Goal: Information Seeking & Learning: Learn about a topic

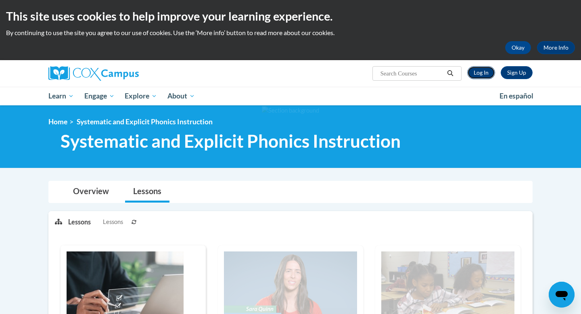
click at [485, 69] on link "Log In" at bounding box center [481, 72] width 28 height 13
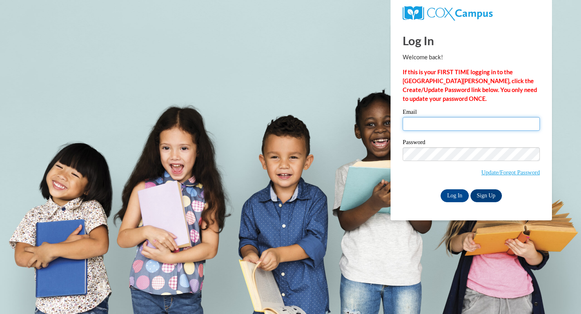
click at [433, 128] on input "Email" at bounding box center [471, 124] width 137 height 14
type input "eg5wift@icloud.com"
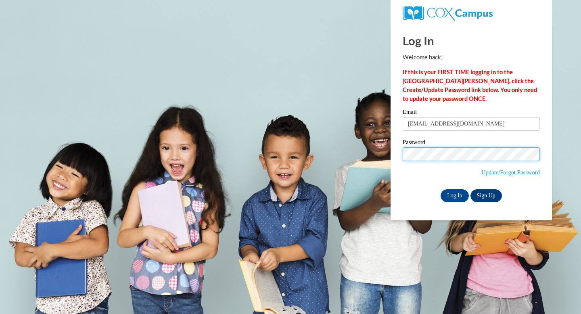
click at [441, 189] on input "Log In" at bounding box center [455, 195] width 28 height 13
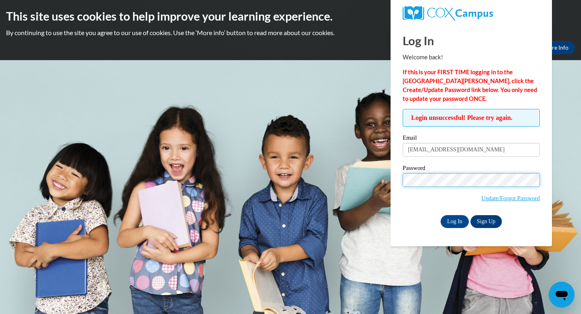
click at [441, 215] on input "Log In" at bounding box center [455, 221] width 28 height 13
click at [454, 222] on input "Log In" at bounding box center [455, 221] width 28 height 13
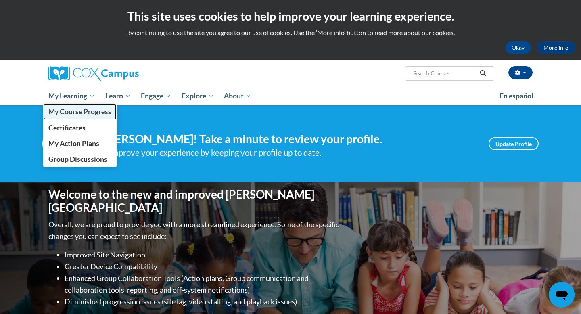
click at [72, 111] on span "My Course Progress" at bounding box center [79, 111] width 63 height 8
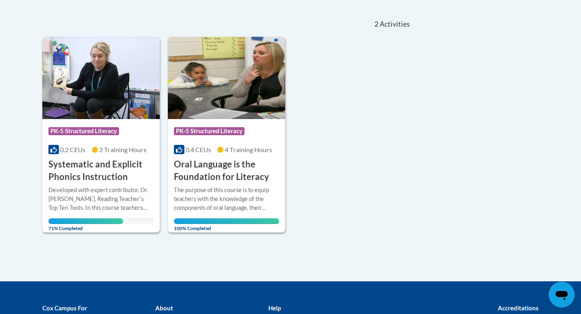
scroll to position [171, 0]
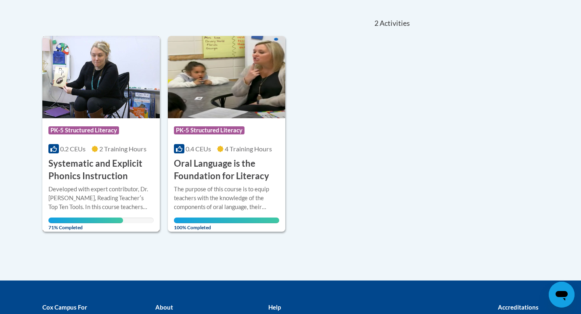
click at [108, 171] on h3 "Systematic and Explicit Phonics Instruction" at bounding box center [100, 169] width 105 height 25
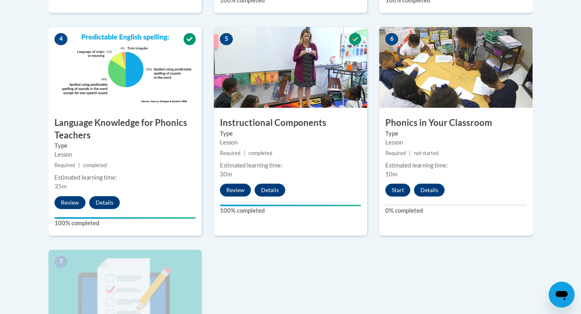
scroll to position [454, 0]
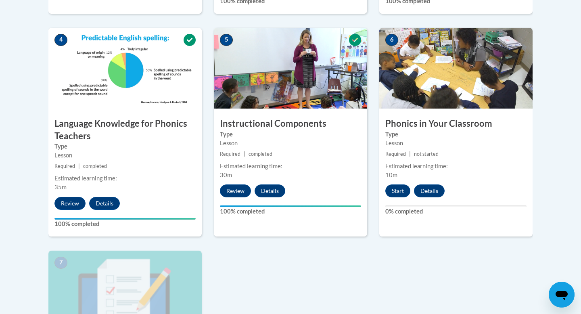
click at [399, 184] on div "6 Phonics in Your Classroom Type Lesson Required | not started Estimated learni…" at bounding box center [455, 132] width 153 height 209
click at [398, 190] on button "Start" at bounding box center [397, 190] width 25 height 13
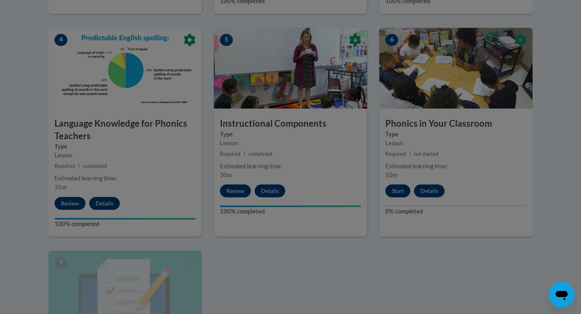
scroll to position [488, 0]
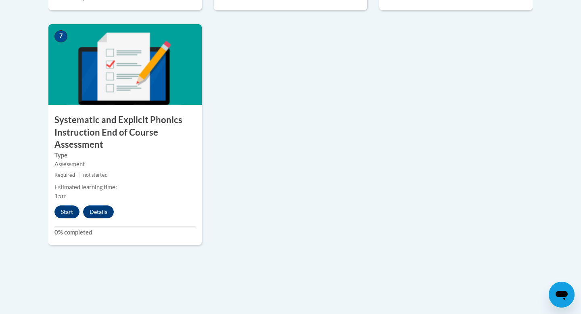
scroll to position [686, 0]
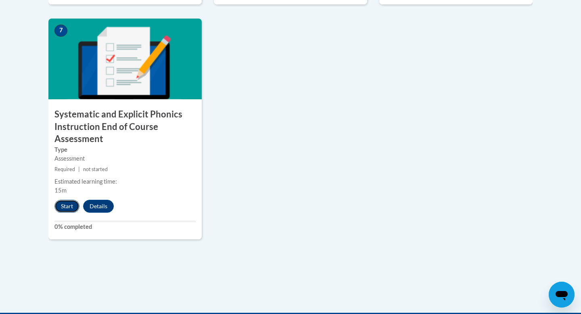
click at [60, 205] on button "Start" at bounding box center [66, 206] width 25 height 13
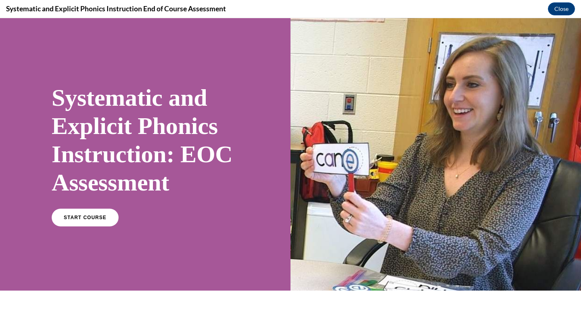
scroll to position [0, 0]
click at [77, 215] on span "START COURSE" at bounding box center [85, 218] width 45 height 6
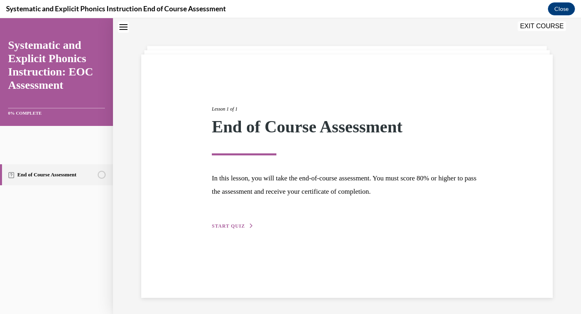
scroll to position [99, 0]
click at [245, 229] on span "START QUIZ" at bounding box center [228, 226] width 33 height 6
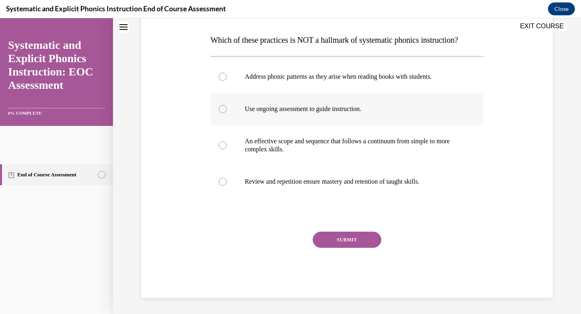
scroll to position [147, 0]
click at [286, 93] on div at bounding box center [347, 77] width 273 height 32
click at [339, 248] on button "SUBMIT" at bounding box center [347, 240] width 69 height 16
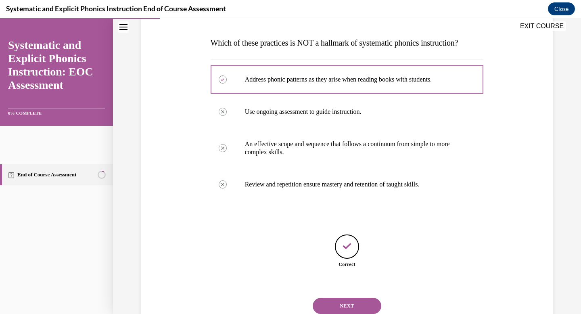
scroll to position [292, 0]
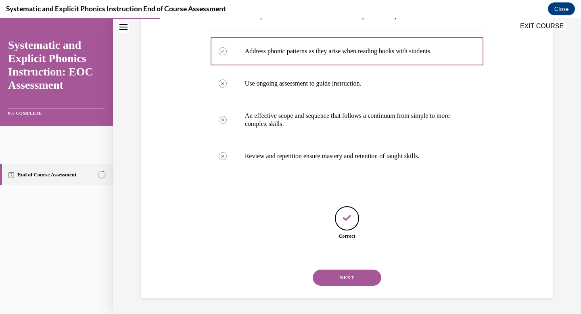
click at [347, 270] on button "NEXT" at bounding box center [347, 278] width 69 height 16
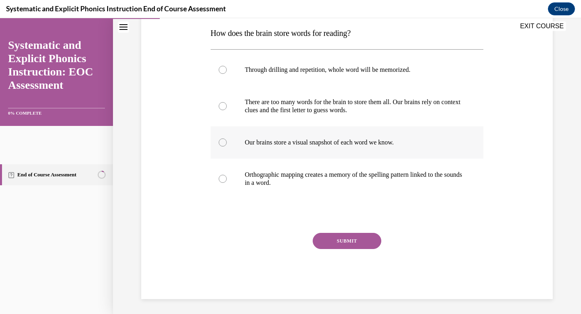
scroll to position [147, 0]
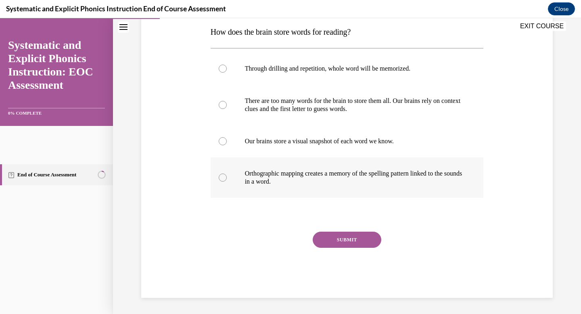
click at [263, 198] on div at bounding box center [347, 177] width 273 height 40
click at [353, 248] on button "SUBMIT" at bounding box center [347, 240] width 69 height 16
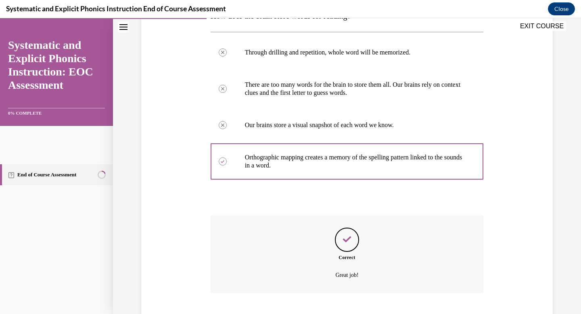
scroll to position [345, 0]
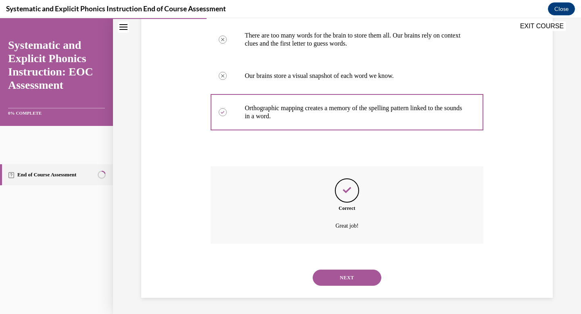
click at [341, 271] on button "NEXT" at bounding box center [347, 278] width 69 height 16
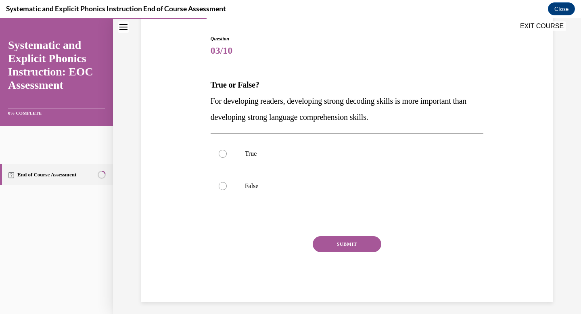
scroll to position [81, 0]
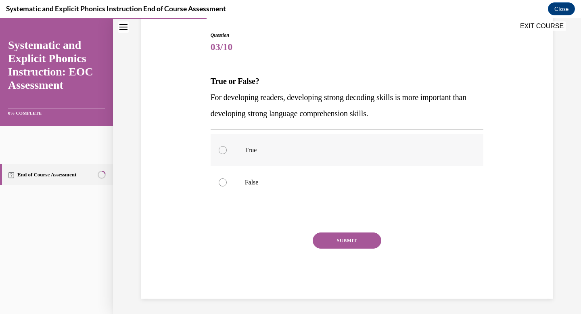
click at [227, 154] on div at bounding box center [223, 150] width 8 height 8
click at [332, 249] on button "SUBMIT" at bounding box center [347, 240] width 69 height 16
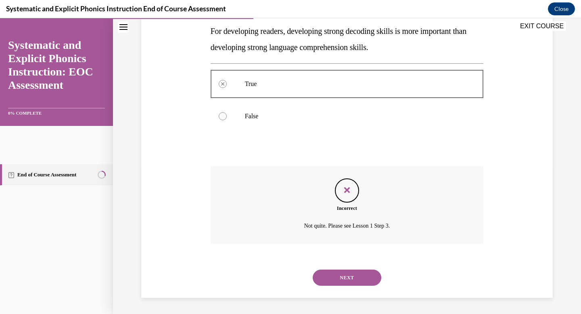
scroll to position [248, 0]
click at [355, 270] on button "NEXT" at bounding box center [347, 278] width 69 height 16
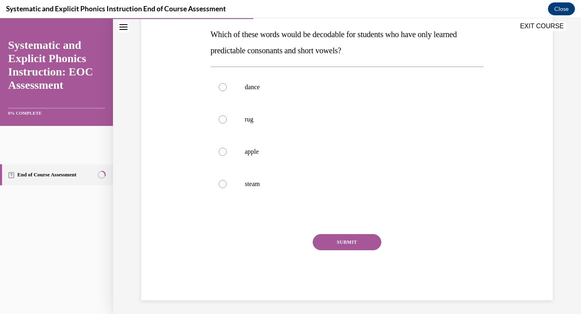
scroll to position [139, 0]
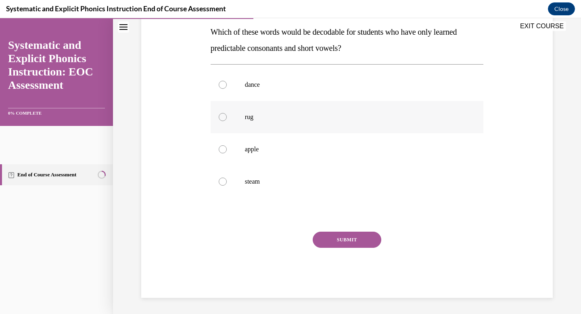
click at [227, 121] on div at bounding box center [223, 117] width 8 height 8
click at [345, 248] on button "SUBMIT" at bounding box center [347, 240] width 69 height 16
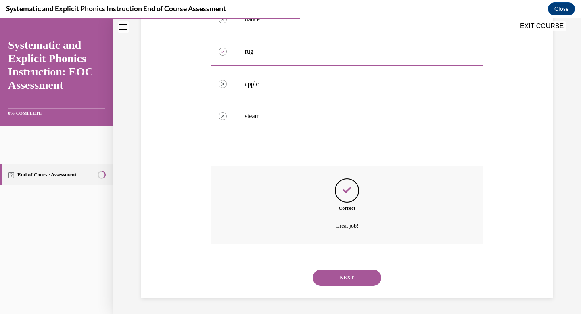
scroll to position [312, 0]
click at [363, 270] on button "NEXT" at bounding box center [347, 278] width 69 height 16
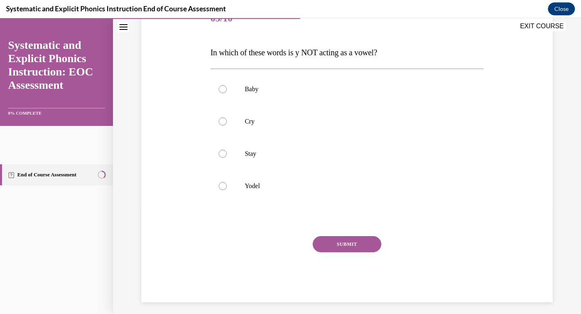
scroll to position [110, 0]
click at [243, 201] on div at bounding box center [347, 185] width 273 height 32
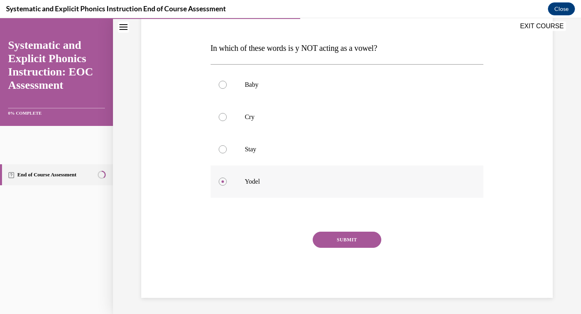
scroll to position [180, 0]
click at [347, 248] on button "SUBMIT" at bounding box center [347, 240] width 69 height 16
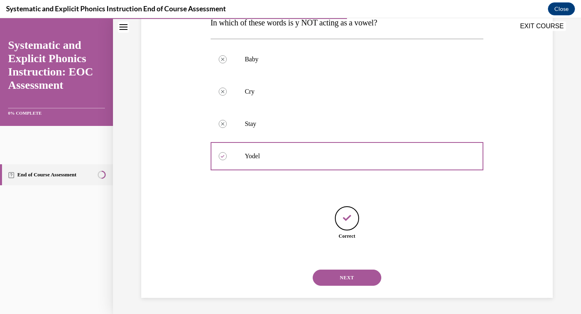
scroll to position [245, 0]
click at [353, 270] on button "NEXT" at bounding box center [347, 278] width 69 height 16
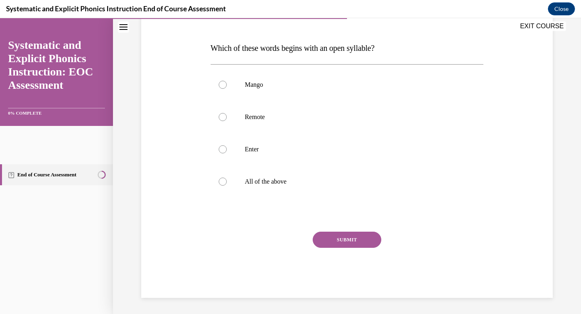
scroll to position [115, 0]
click at [266, 165] on div at bounding box center [347, 149] width 273 height 32
click at [340, 248] on button "SUBMIT" at bounding box center [347, 240] width 69 height 16
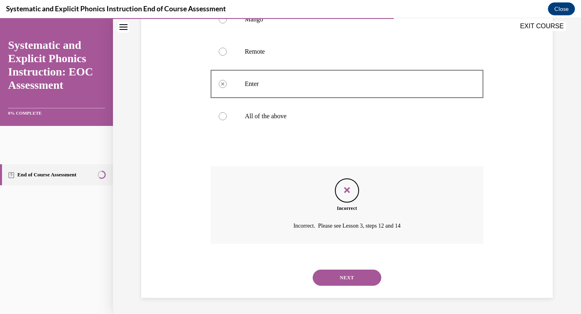
scroll to position [261, 0]
click at [364, 286] on button "NEXT" at bounding box center [347, 278] width 69 height 16
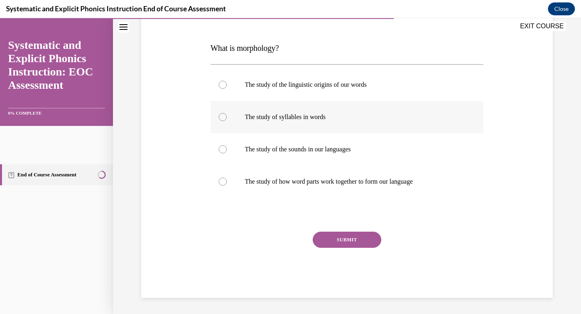
scroll to position [127, 0]
click at [337, 186] on p "The study of how word parts work together to form our language" at bounding box center [354, 182] width 219 height 8
click at [346, 248] on button "SUBMIT" at bounding box center [347, 240] width 69 height 16
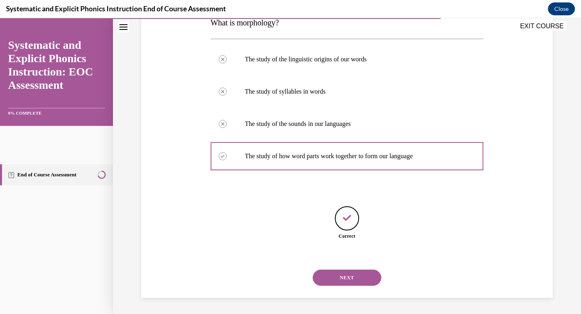
scroll to position [255, 0]
click at [353, 270] on button "NEXT" at bounding box center [347, 278] width 69 height 16
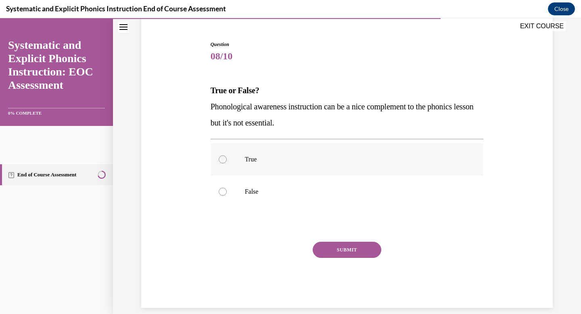
scroll to position [82, 0]
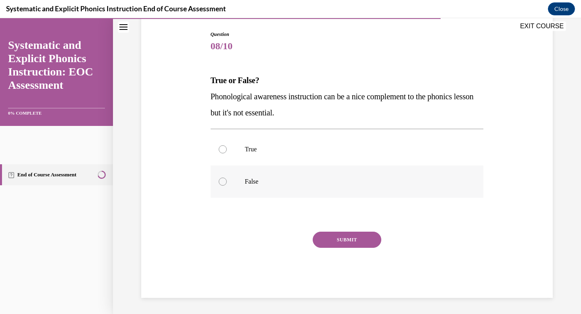
click at [262, 198] on div at bounding box center [347, 181] width 273 height 32
click at [351, 248] on button "SUBMIT" at bounding box center [347, 240] width 69 height 16
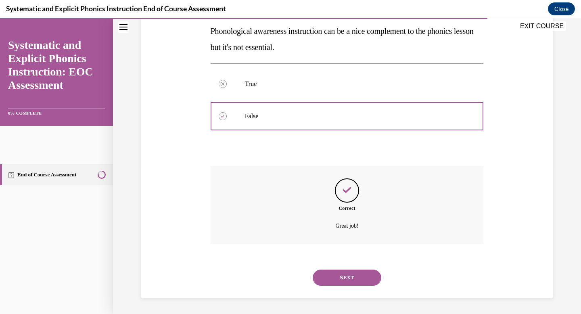
scroll to position [248, 0]
click at [364, 270] on button "NEXT" at bounding box center [347, 278] width 69 height 16
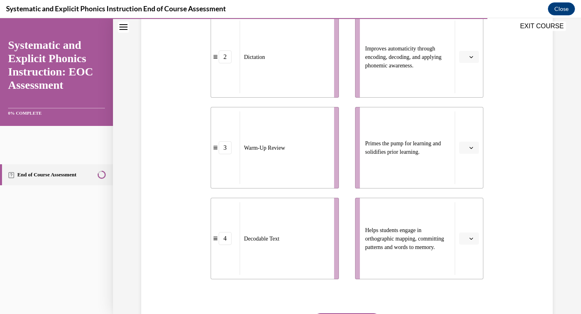
scroll to position [290, 0]
click at [473, 62] on button "button" at bounding box center [469, 56] width 20 height 12
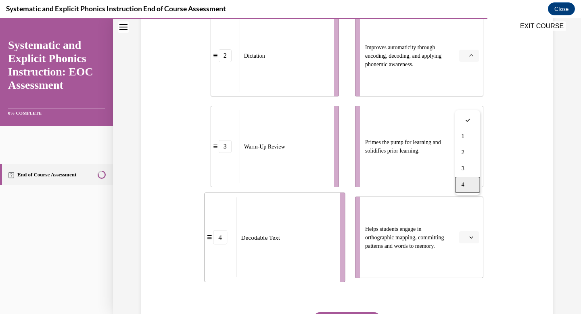
click at [462, 193] on div "4" at bounding box center [467, 185] width 25 height 16
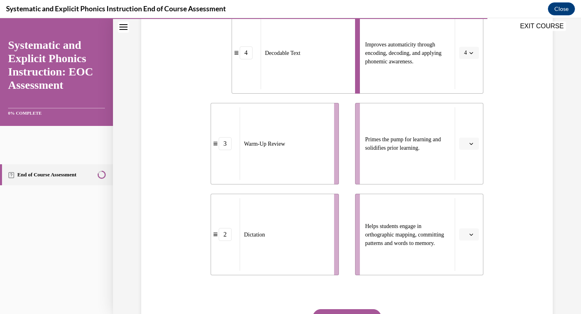
scroll to position [295, 0]
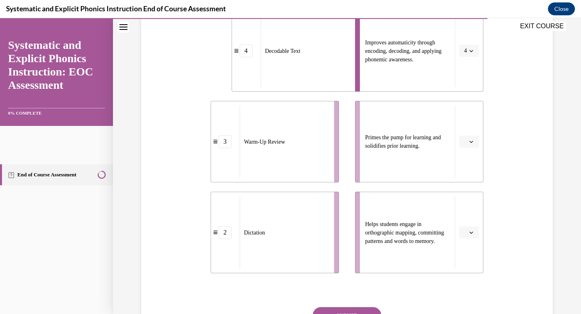
click at [464, 146] on span "Please select an option" at bounding box center [465, 142] width 3 height 8
click at [464, 260] on span "3" at bounding box center [463, 257] width 3 height 6
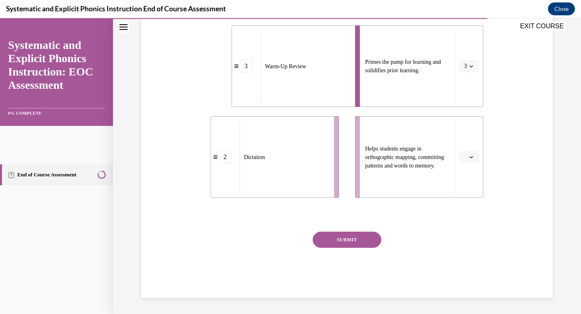
scroll to position [413, 0]
click at [468, 163] on button "button" at bounding box center [469, 157] width 20 height 12
click at [471, 208] on div "1" at bounding box center [467, 200] width 25 height 16
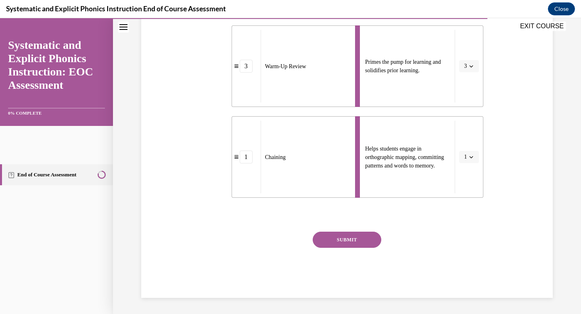
click at [469, 159] on icon "button" at bounding box center [471, 157] width 4 height 4
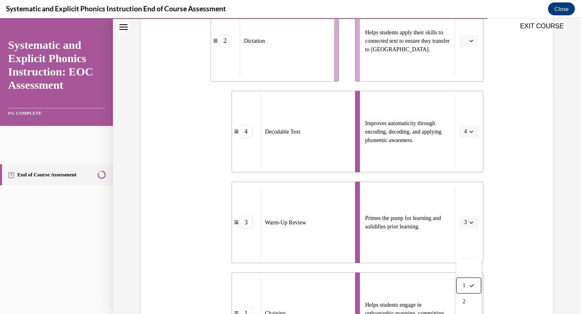
scroll to position [194, 0]
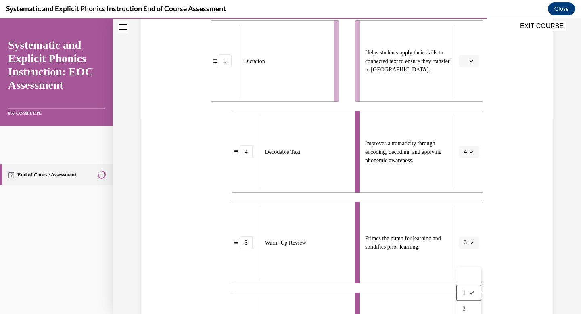
click at [466, 67] on button "button" at bounding box center [469, 61] width 20 height 12
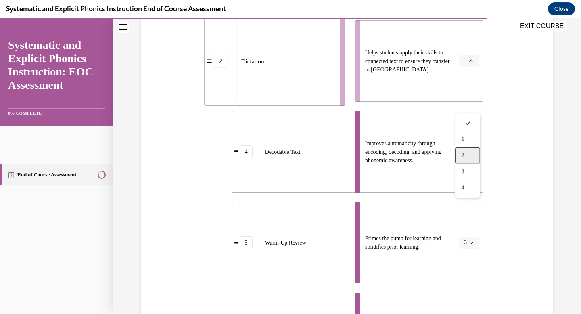
click at [462, 163] on div "2" at bounding box center [467, 155] width 25 height 16
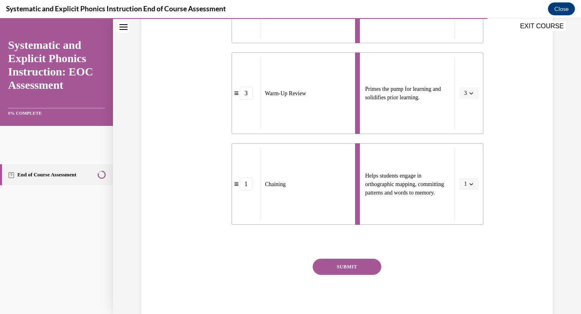
scroll to position [449, 0]
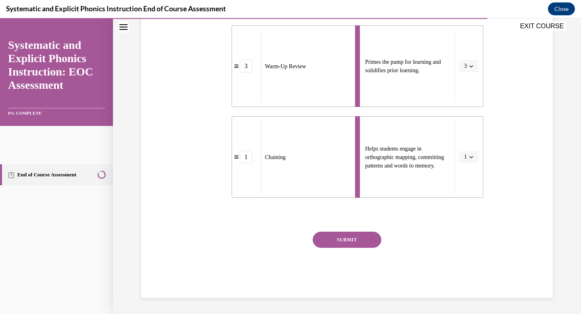
click at [369, 232] on button "SUBMIT" at bounding box center [347, 240] width 69 height 16
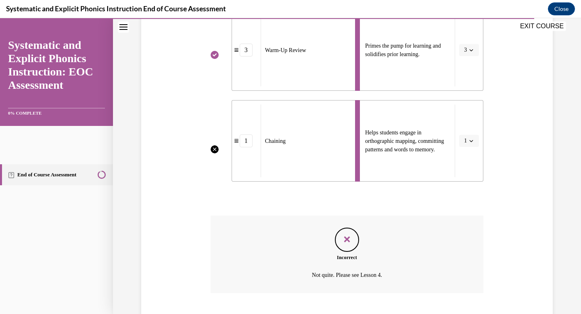
scroll to position [531, 0]
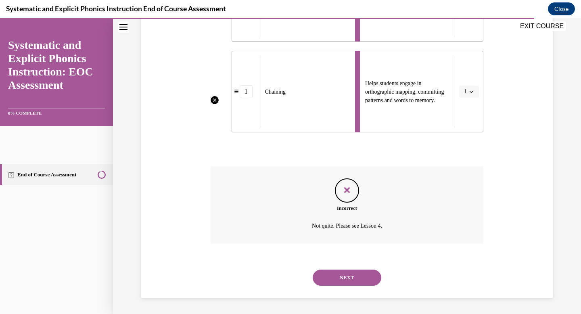
click at [353, 270] on button "NEXT" at bounding box center [347, 278] width 69 height 16
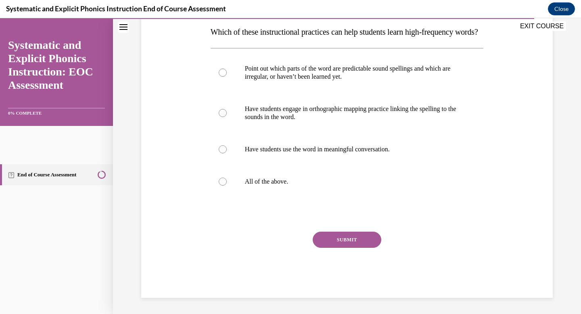
scroll to position [166, 0]
click at [262, 198] on div at bounding box center [347, 181] width 273 height 32
click at [337, 248] on button "SUBMIT" at bounding box center [347, 240] width 69 height 16
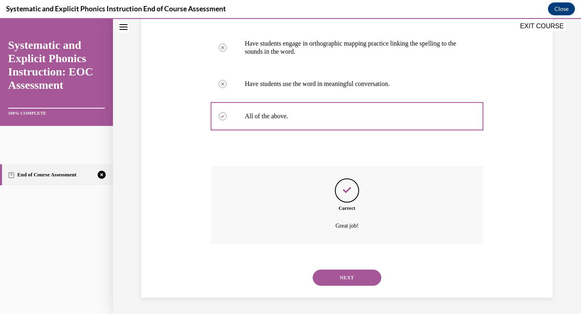
scroll to position [362, 0]
click at [346, 270] on button "NEXT" at bounding box center [347, 278] width 69 height 16
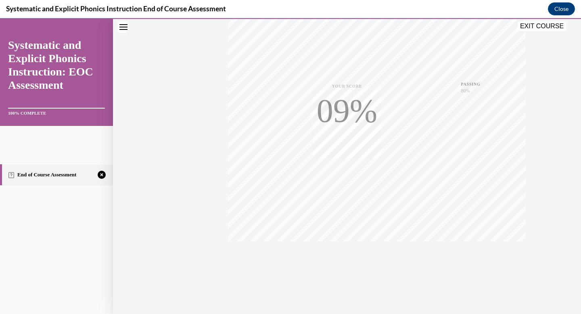
scroll to position [221, 0]
click at [360, 260] on icon "button" at bounding box center [347, 264] width 29 height 9
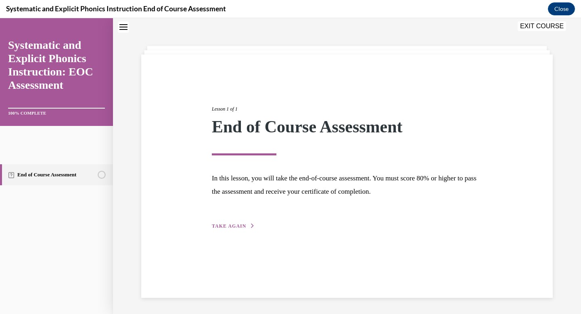
click at [246, 229] on span "TAKE AGAIN" at bounding box center [229, 226] width 34 height 6
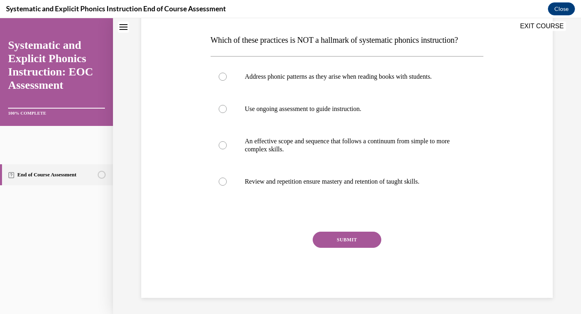
scroll to position [165, 0]
click at [246, 93] on div at bounding box center [347, 77] width 273 height 32
click at [347, 247] on button "SUBMIT" at bounding box center [347, 240] width 69 height 16
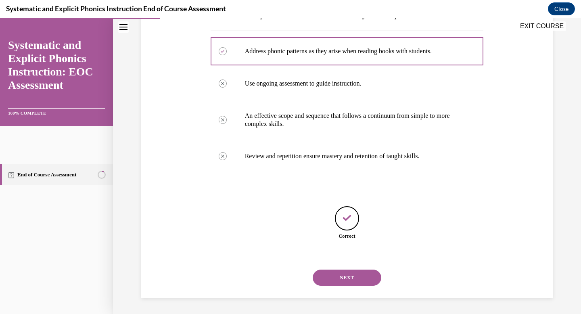
scroll to position [292, 0]
click at [342, 270] on button "NEXT" at bounding box center [347, 278] width 69 height 16
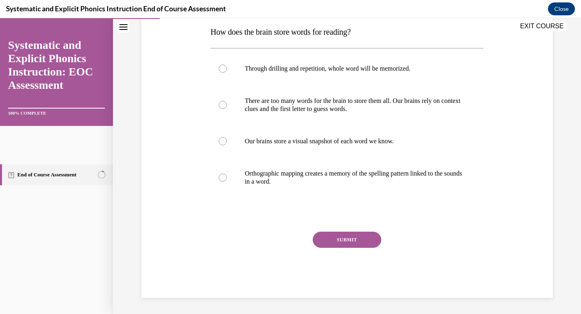
scroll to position [164, 0]
click at [257, 198] on div at bounding box center [347, 177] width 273 height 40
click at [352, 248] on button "SUBMIT" at bounding box center [347, 240] width 69 height 16
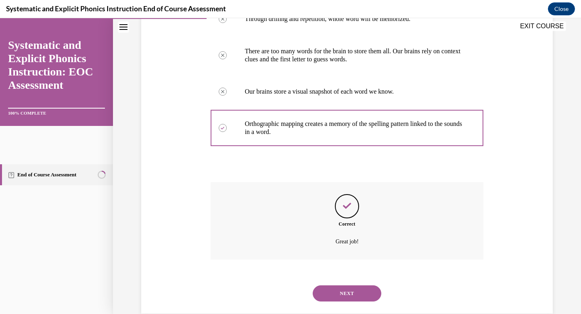
scroll to position [345, 0]
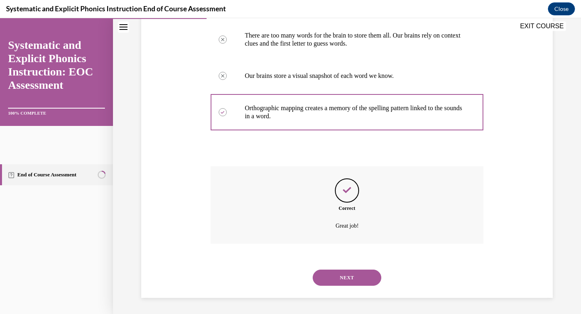
click at [350, 270] on button "NEXT" at bounding box center [347, 278] width 69 height 16
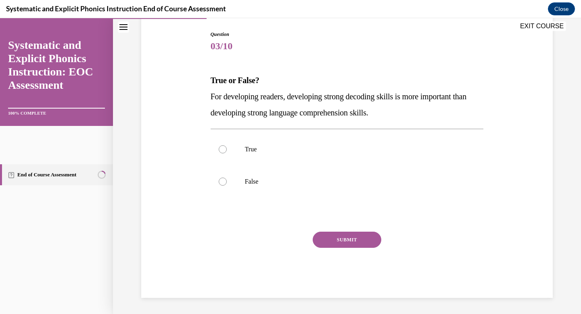
scroll to position [124, 0]
click at [227, 186] on div at bounding box center [223, 182] width 8 height 8
click at [349, 248] on button "SUBMIT" at bounding box center [347, 240] width 69 height 16
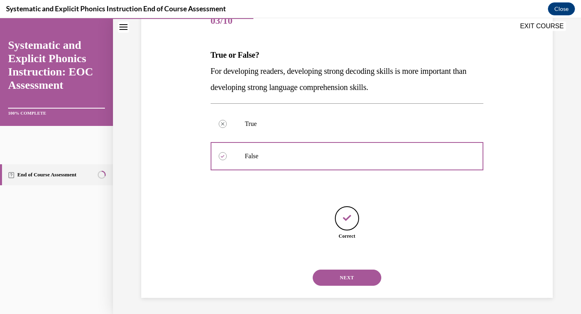
scroll to position [198, 0]
click at [360, 270] on button "NEXT" at bounding box center [347, 278] width 69 height 16
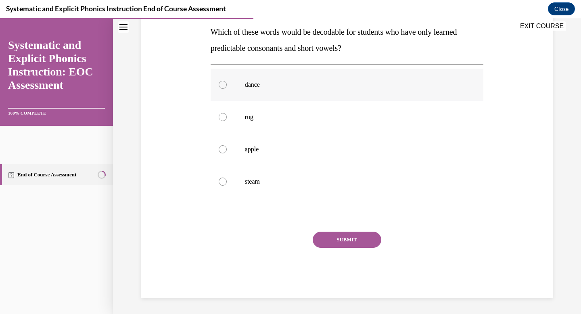
scroll to position [136, 0]
click at [255, 133] on div at bounding box center [347, 117] width 273 height 32
click at [345, 248] on button "SUBMIT" at bounding box center [347, 240] width 69 height 16
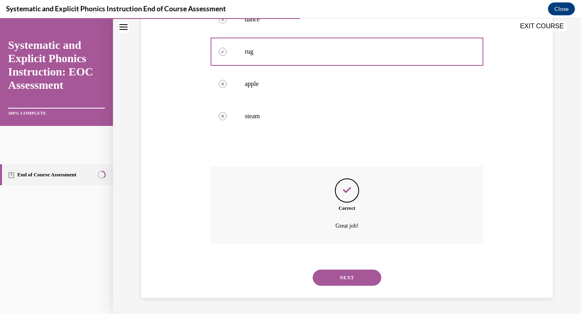
scroll to position [312, 0]
click at [345, 270] on button "NEXT" at bounding box center [347, 278] width 69 height 16
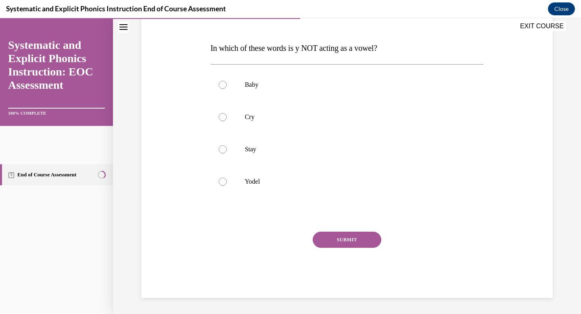
scroll to position [135, 0]
click at [247, 198] on div at bounding box center [347, 181] width 273 height 32
click at [346, 248] on button "SUBMIT" at bounding box center [347, 240] width 69 height 16
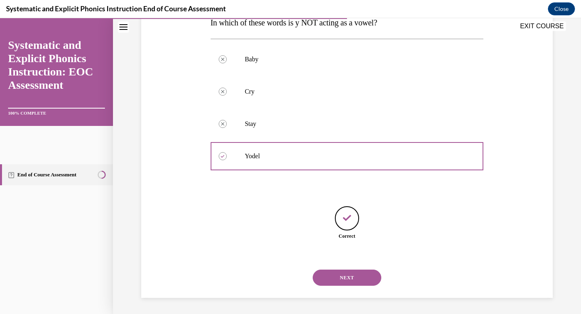
scroll to position [245, 0]
click at [356, 270] on button "NEXT" at bounding box center [347, 278] width 69 height 16
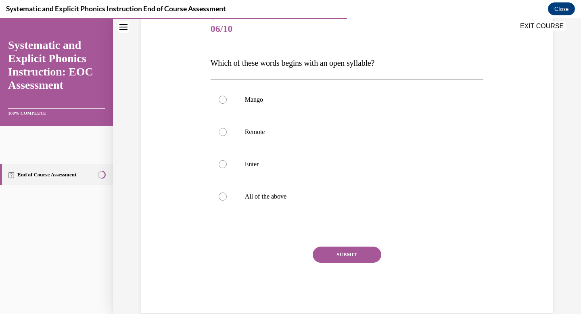
scroll to position [99, 0]
click at [260, 148] on div at bounding box center [347, 131] width 273 height 32
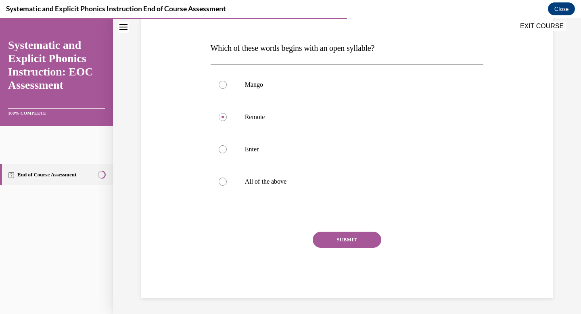
click at [343, 232] on button "SUBMIT" at bounding box center [347, 240] width 69 height 16
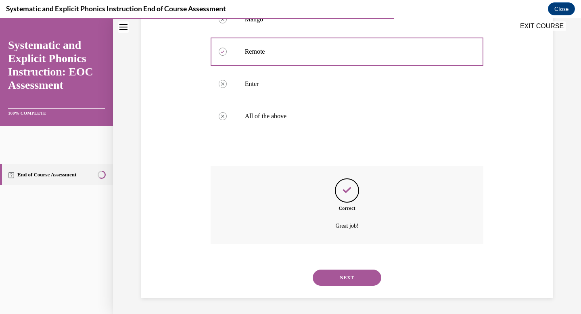
scroll to position [295, 0]
click at [351, 270] on button "NEXT" at bounding box center [347, 278] width 69 height 16
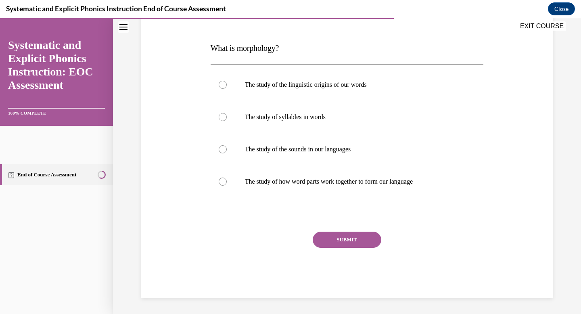
scroll to position [126, 0]
click at [252, 198] on div at bounding box center [347, 181] width 273 height 32
click at [342, 248] on button "SUBMIT" at bounding box center [347, 240] width 69 height 16
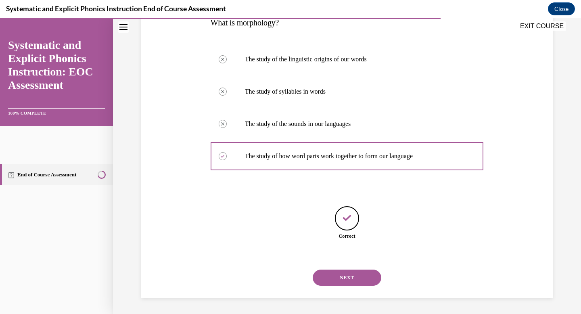
scroll to position [255, 0]
click at [336, 270] on button "NEXT" at bounding box center [347, 278] width 69 height 16
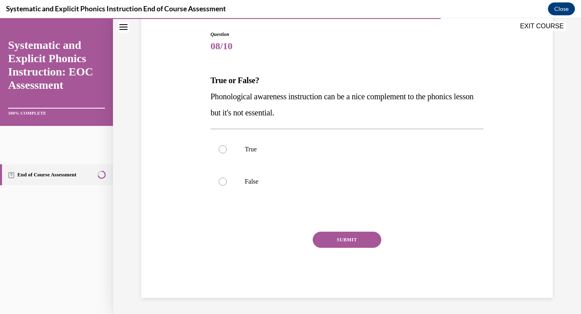
scroll to position [121, 0]
click at [227, 186] on div at bounding box center [223, 182] width 8 height 8
click at [339, 248] on button "SUBMIT" at bounding box center [347, 240] width 69 height 16
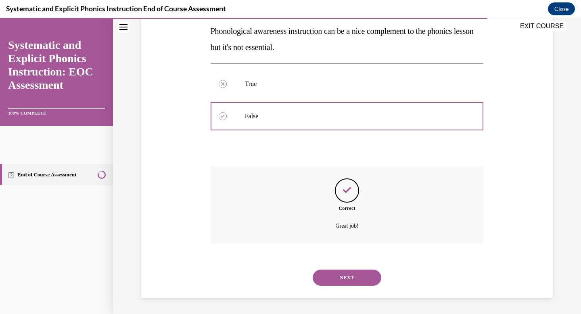
scroll to position [248, 0]
click at [328, 270] on button "NEXT" at bounding box center [347, 278] width 69 height 16
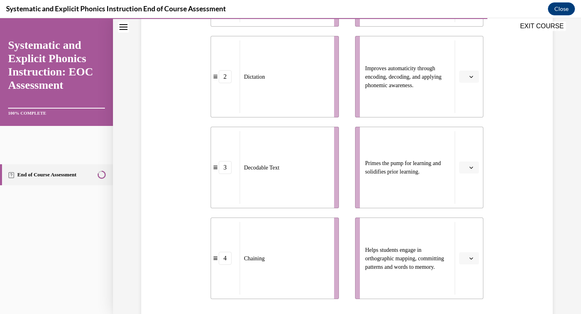
scroll to position [263, 0]
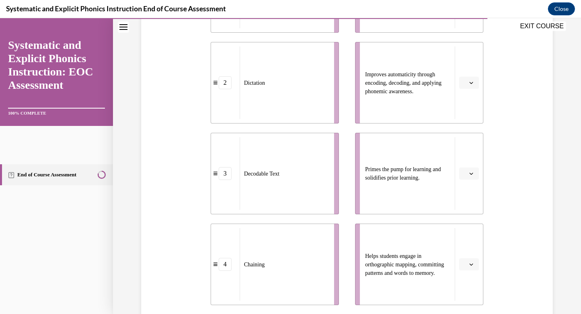
click at [472, 176] on icon "button" at bounding box center [471, 174] width 4 height 4
click at [465, 139] on div "1" at bounding box center [467, 131] width 25 height 16
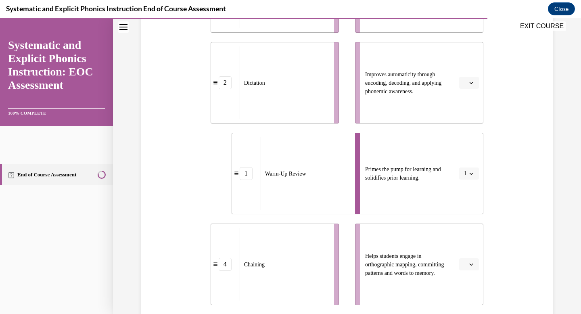
click at [468, 89] on button "button" at bounding box center [469, 83] width 20 height 12
click at [466, 184] on div "2" at bounding box center [467, 180] width 25 height 16
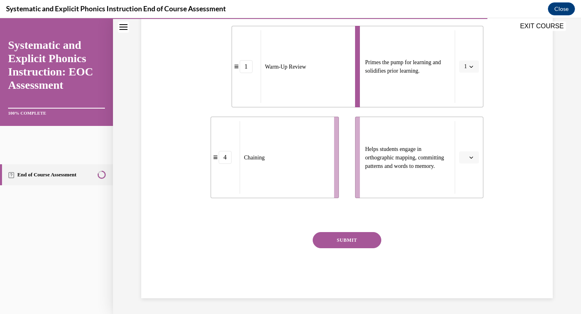
scroll to position [371, 0]
click at [472, 163] on button "button" at bounding box center [469, 157] width 20 height 12
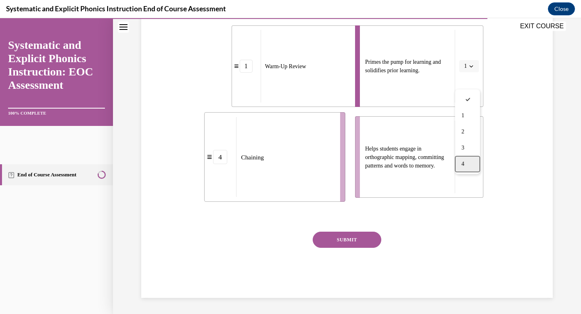
click at [464, 172] on div "4" at bounding box center [467, 164] width 25 height 16
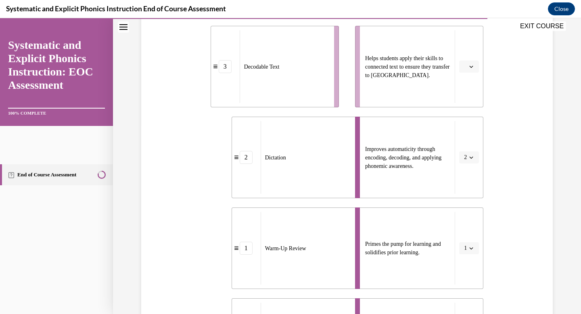
scroll to position [185, 0]
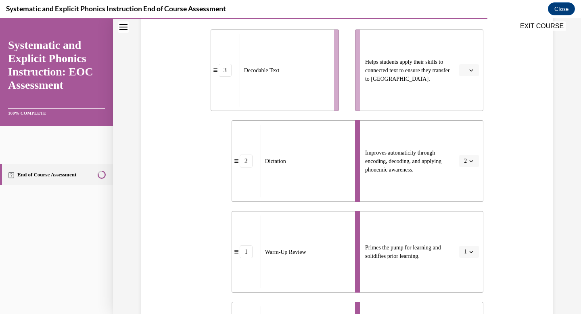
click at [470, 72] on icon "button" at bounding box center [471, 70] width 4 height 4
click at [471, 189] on div "3" at bounding box center [467, 181] width 25 height 16
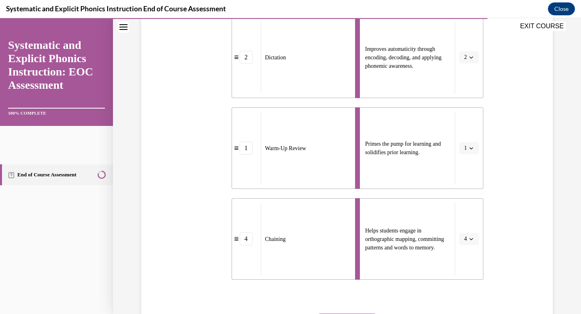
scroll to position [382, 0]
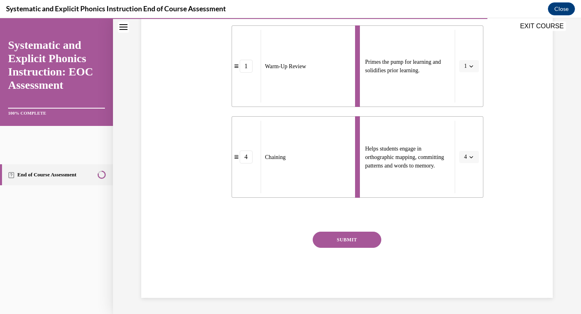
click at [381, 247] on button "SUBMIT" at bounding box center [347, 240] width 69 height 16
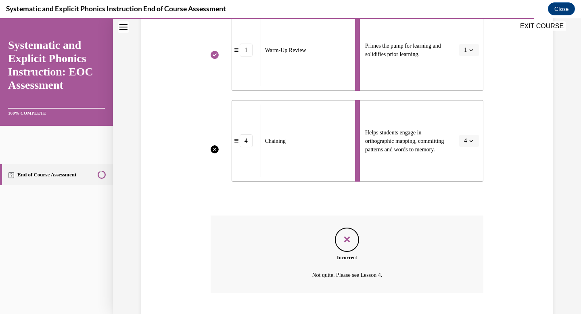
scroll to position [531, 0]
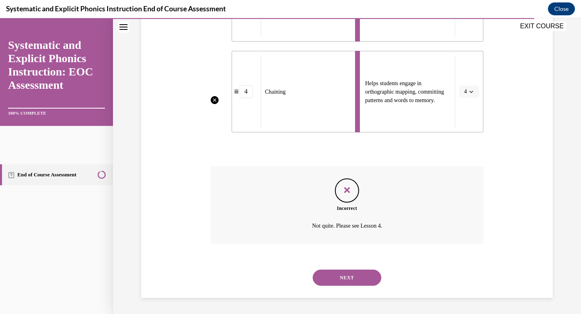
click at [374, 270] on button "NEXT" at bounding box center [347, 278] width 69 height 16
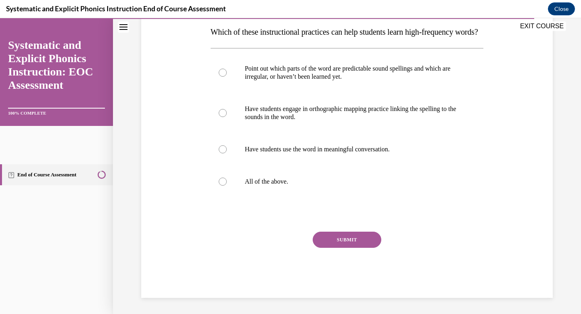
scroll to position [157, 0]
click at [254, 198] on div at bounding box center [347, 181] width 273 height 32
click at [344, 233] on button "SUBMIT" at bounding box center [347, 240] width 69 height 16
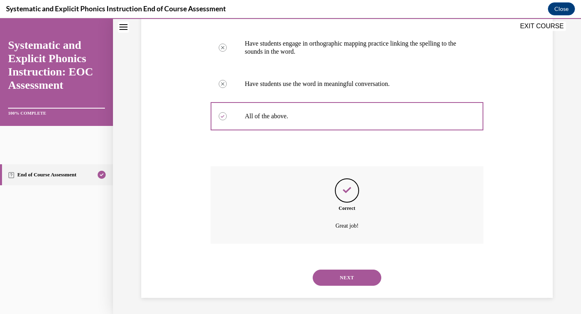
scroll to position [362, 0]
click at [361, 270] on button "NEXT" at bounding box center [347, 278] width 69 height 16
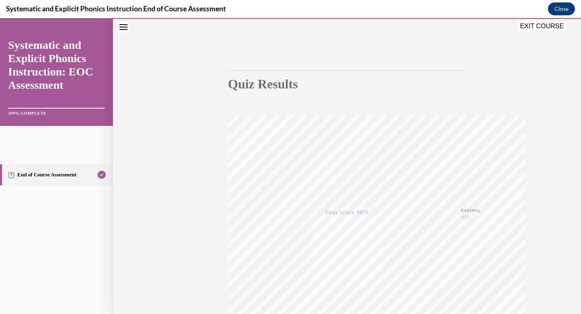
scroll to position [0, 0]
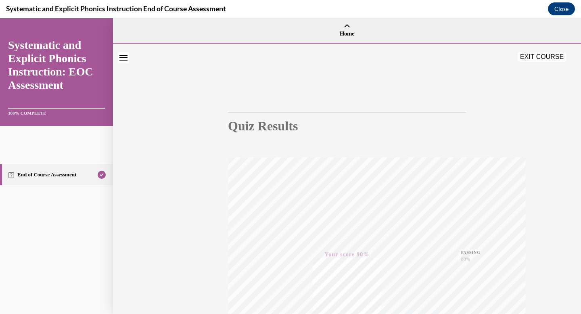
click at [539, 56] on button "EXIT COURSE" at bounding box center [542, 57] width 48 height 10
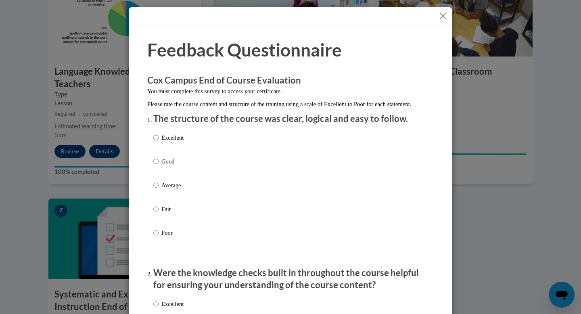
click at [444, 15] on button "Close" at bounding box center [443, 16] width 10 height 10
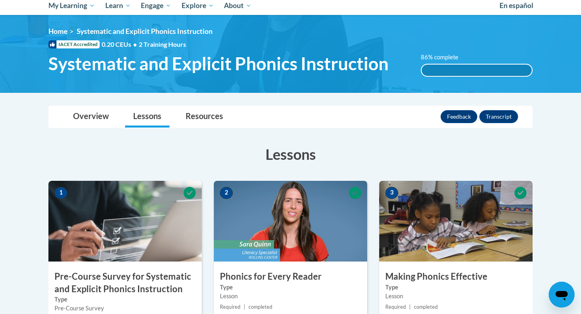
scroll to position [70, 0]
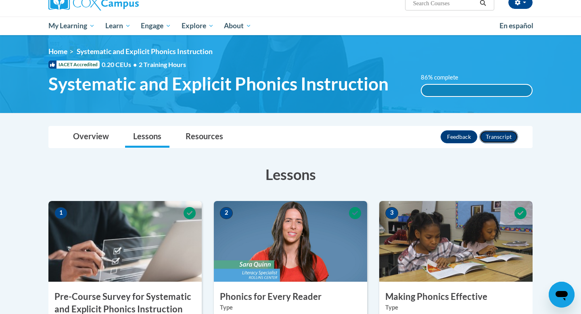
click at [498, 134] on button "Transcript" at bounding box center [498, 136] width 39 height 13
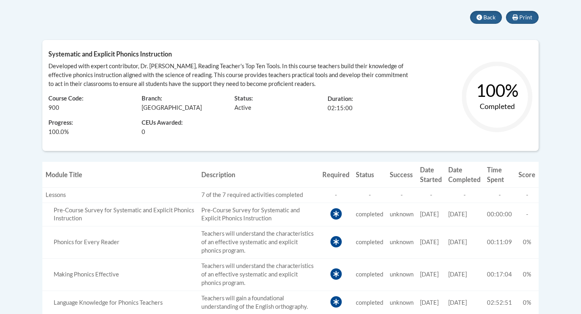
scroll to position [103, 0]
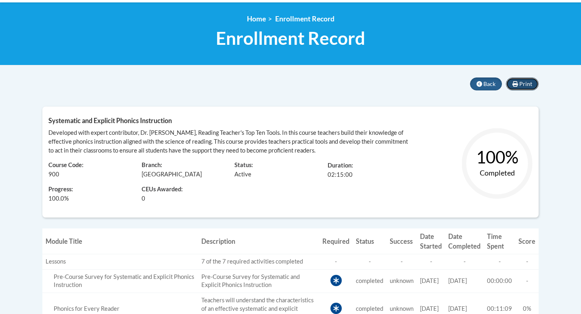
click at [517, 84] on icon at bounding box center [515, 84] width 6 height 6
